Goal: Task Accomplishment & Management: Use online tool/utility

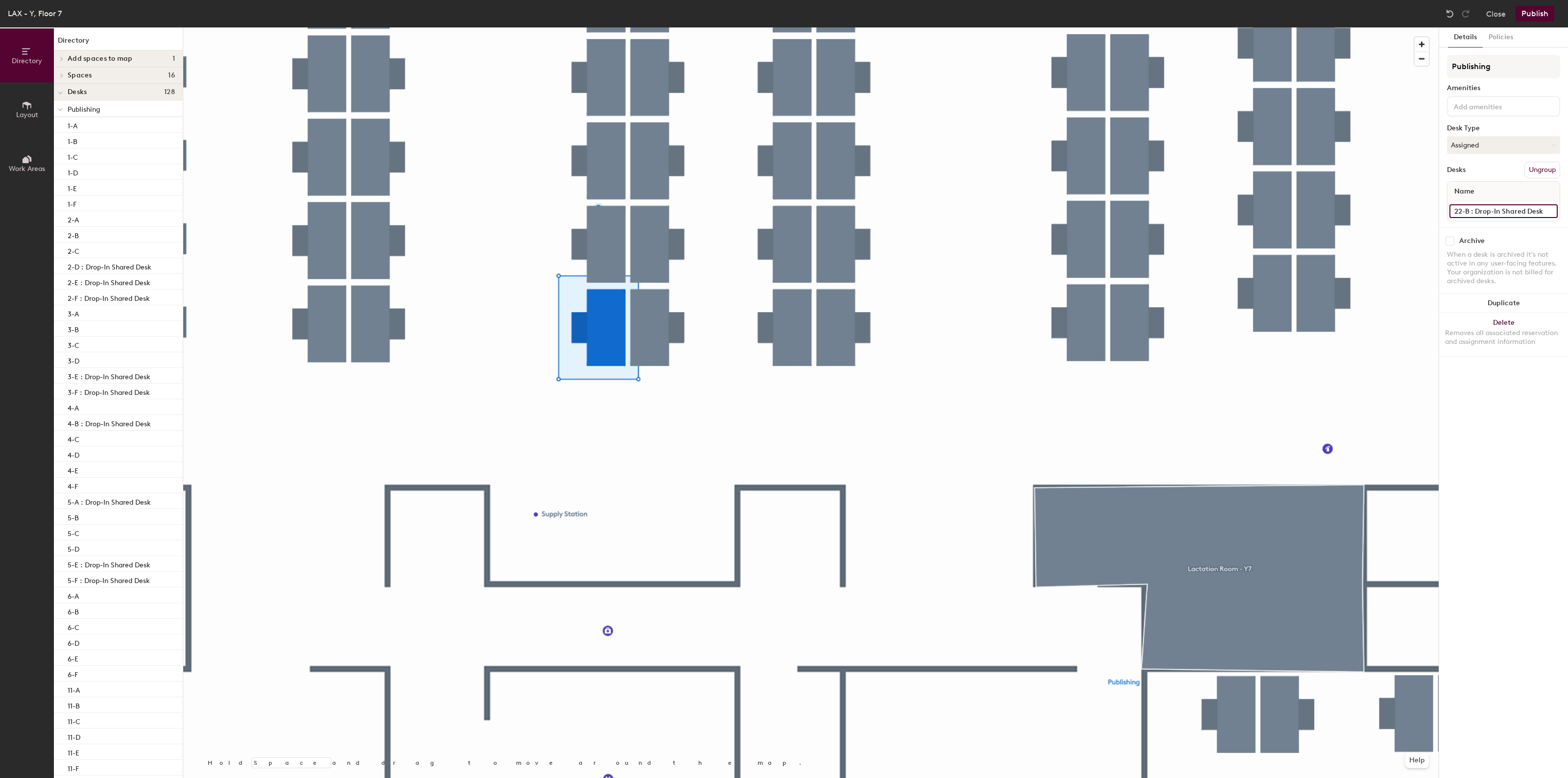
click at [1506, 206] on input "22-B : Drop-In Shared Desk" at bounding box center [1503, 211] width 108 height 14
click at [1544, 209] on input "22-B : Drop-In Shared Desk" at bounding box center [1503, 211] width 108 height 14
type input "22-B"
click at [1539, 13] on button "Publish" at bounding box center [1534, 14] width 39 height 16
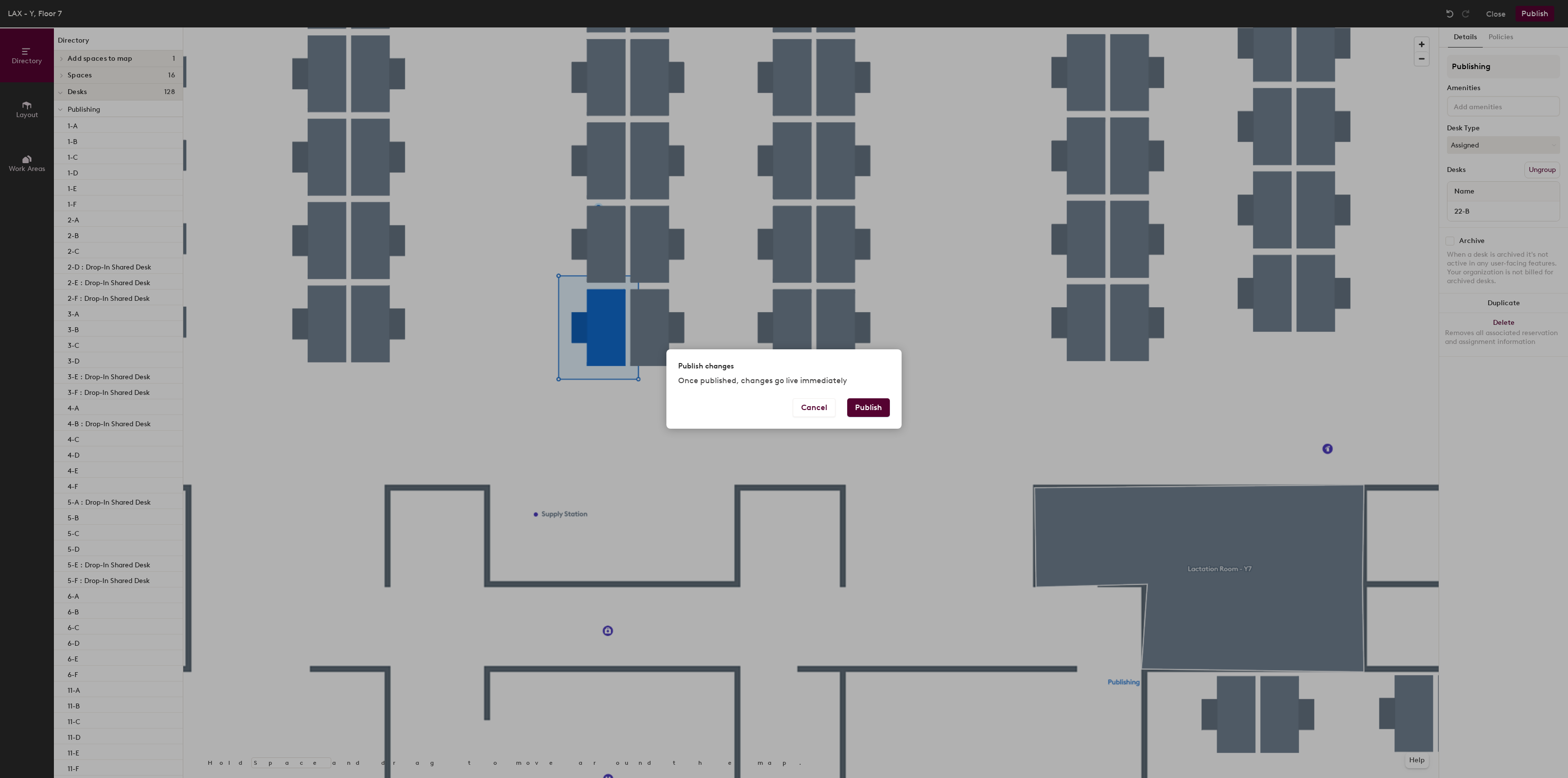
click at [860, 400] on button "Publish" at bounding box center [868, 407] width 43 height 18
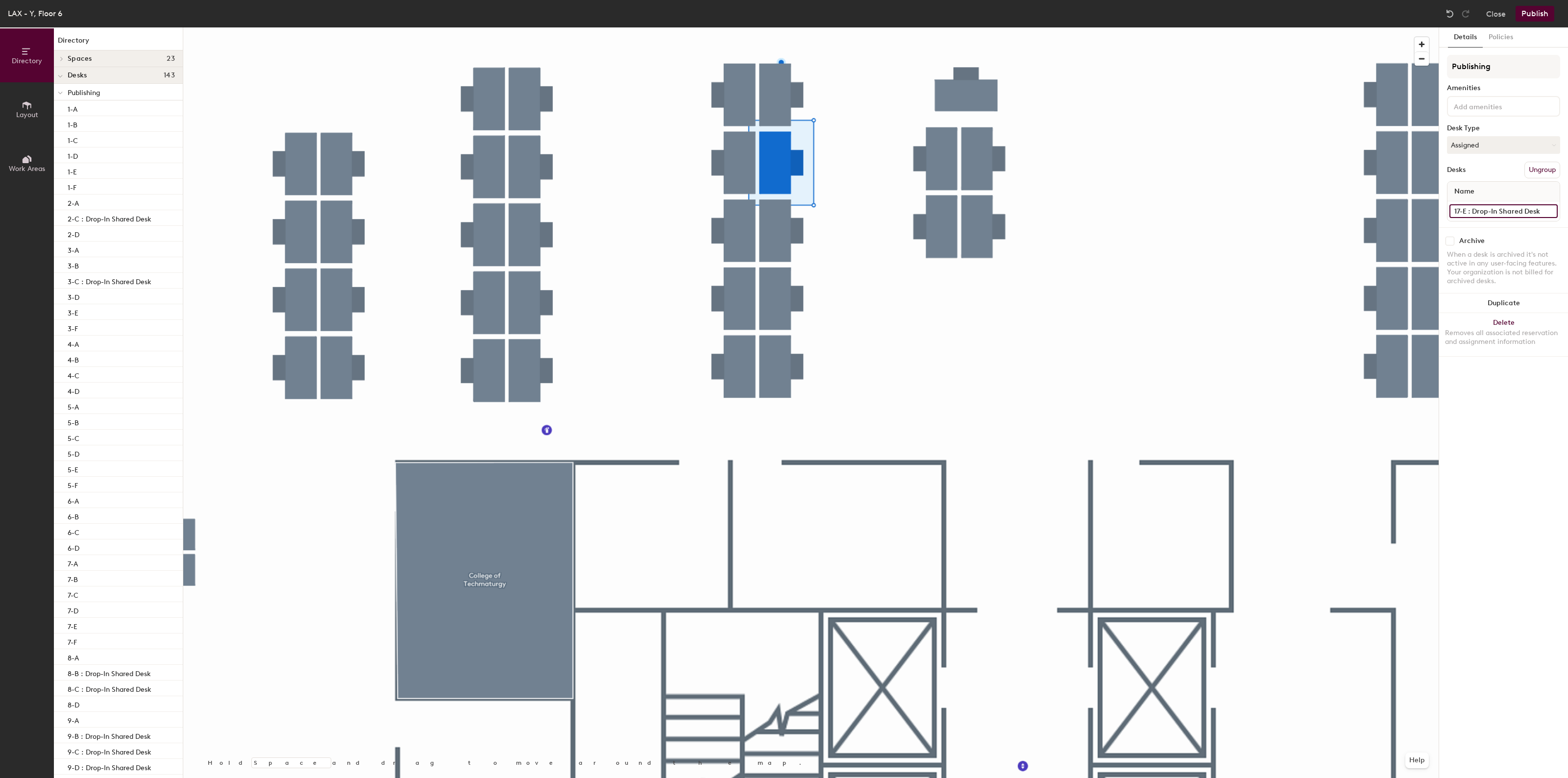
click at [1499, 204] on input "17-E : Drop-In Shared Desk" at bounding box center [1503, 211] width 108 height 14
click at [1544, 209] on input "17-E : Drop-In Shared Desk" at bounding box center [1503, 211] width 108 height 14
type input "17-E"
click at [1541, 10] on button "Publish" at bounding box center [1534, 14] width 39 height 16
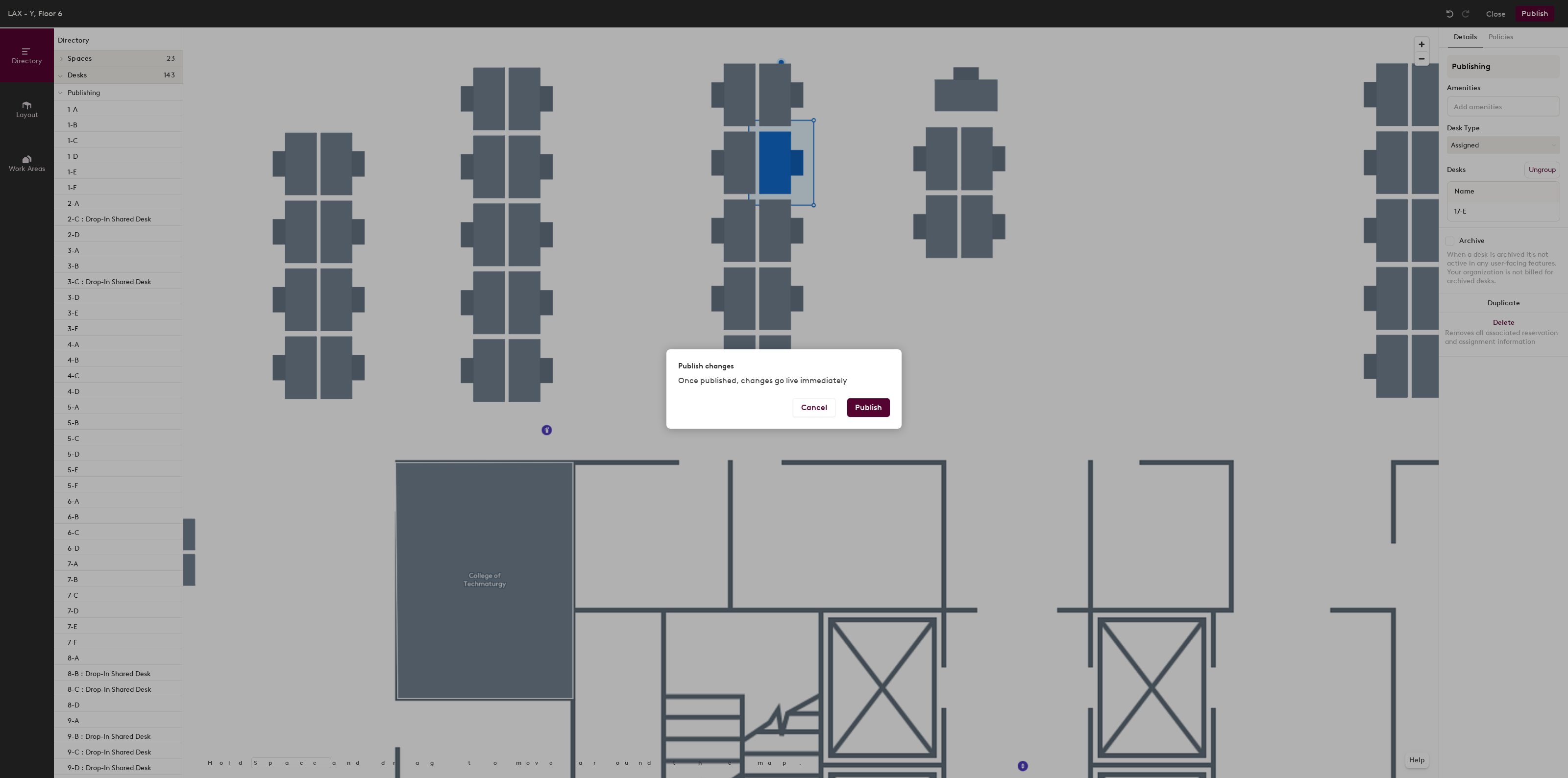
click at [879, 413] on button "Publish" at bounding box center [868, 407] width 43 height 18
